Goal: Find specific page/section

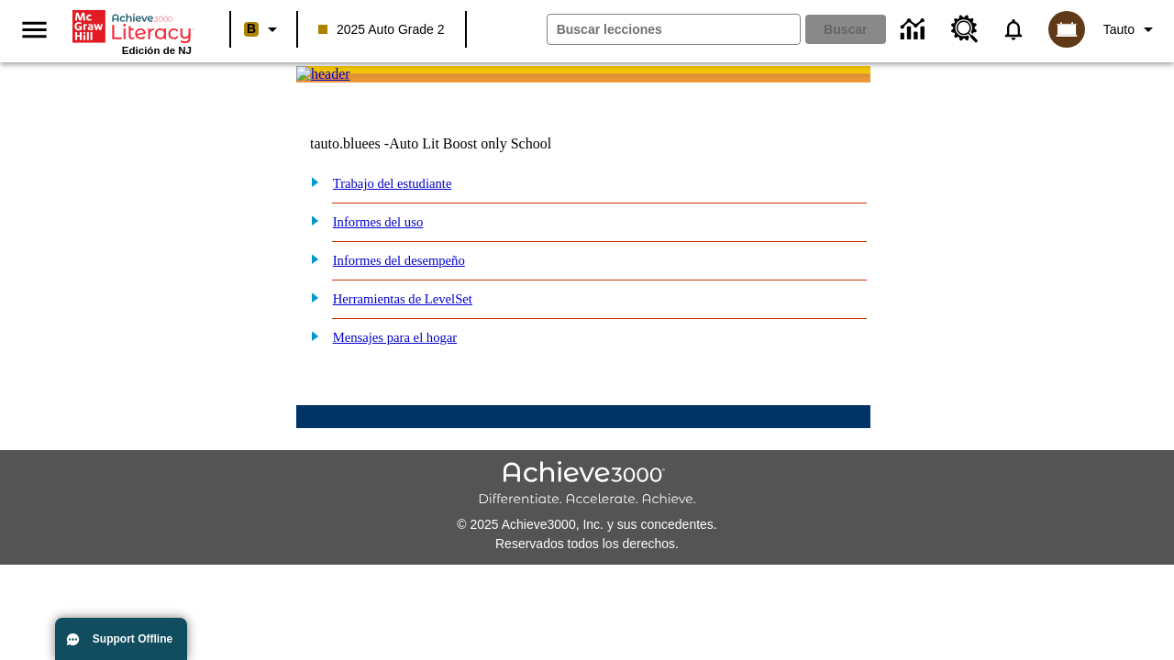
click at [413, 191] on link "Trabajo del estudiante" at bounding box center [392, 183] width 119 height 15
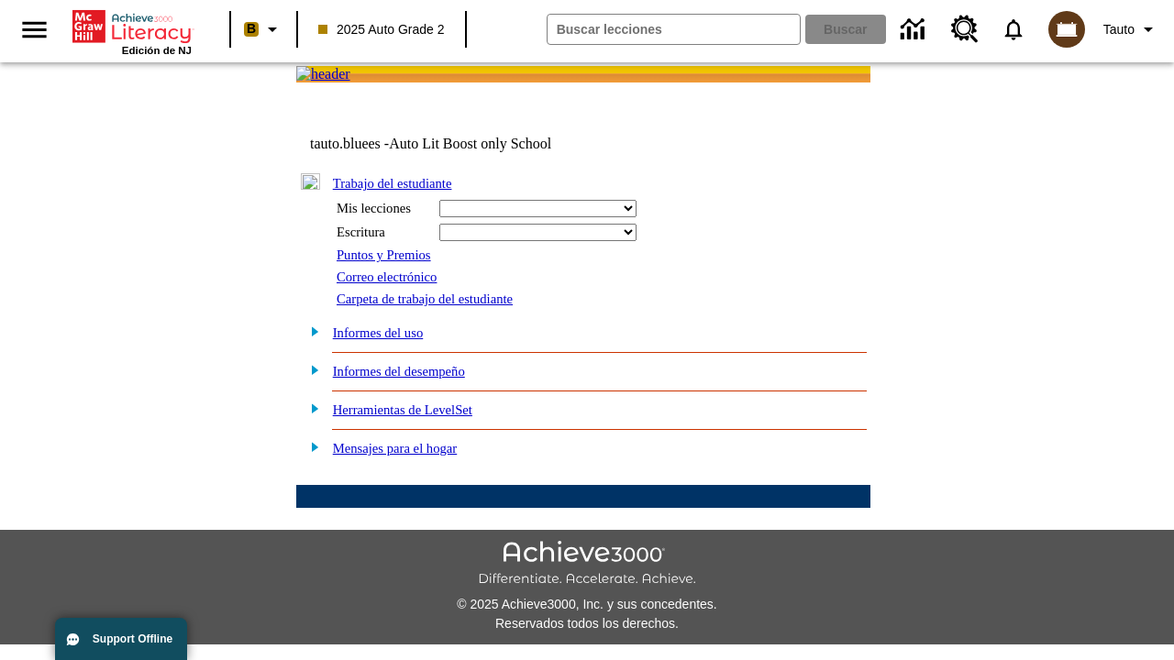
select select "/options/reports/?report_id=24&atype=14&section=2"
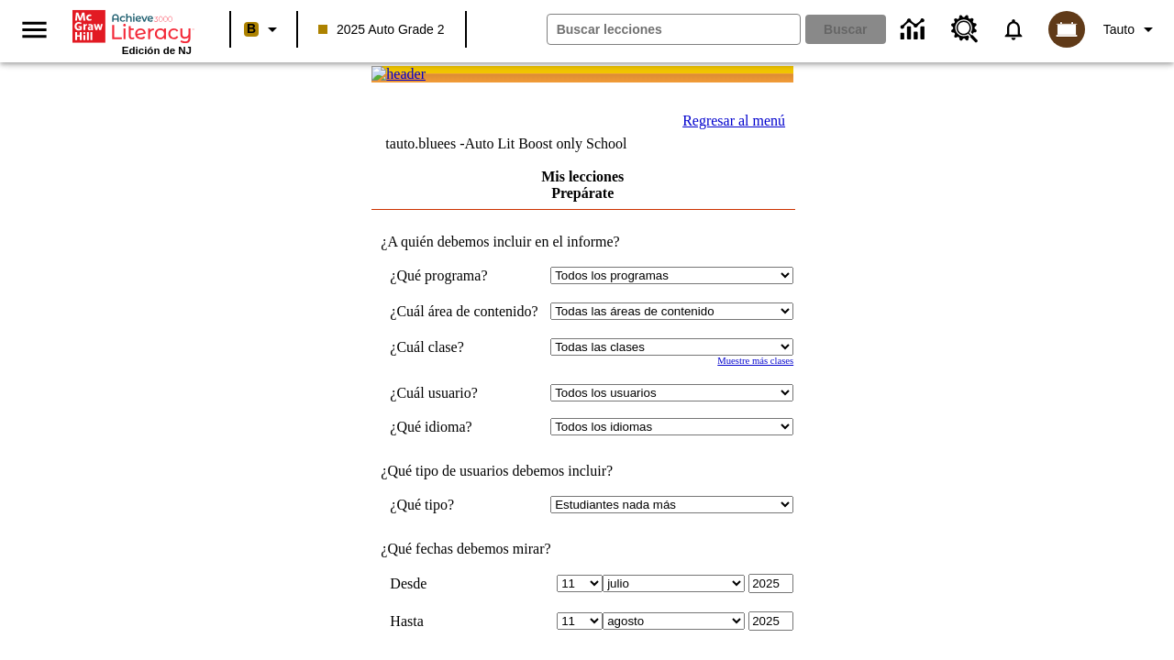
scroll to position [479, 0]
